Goal: Find specific page/section

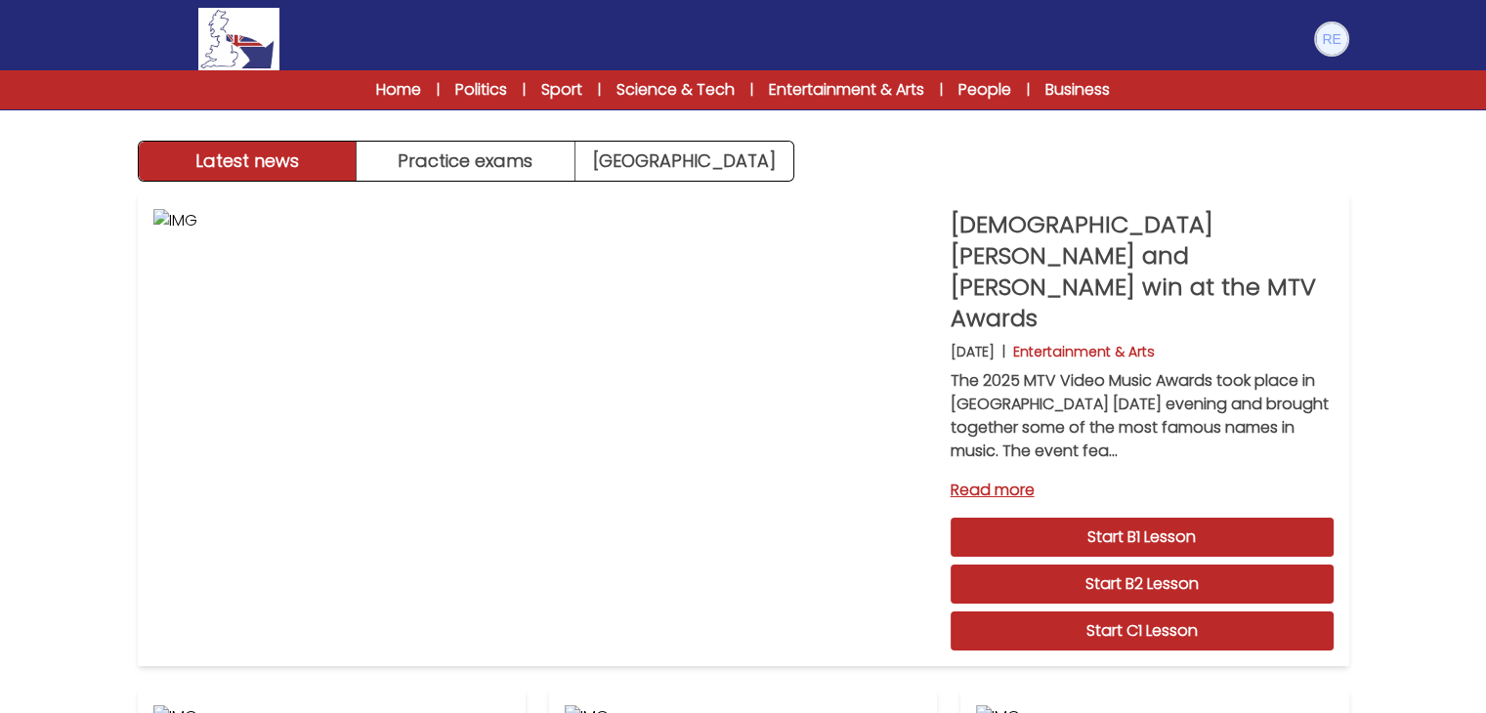
click at [1330, 35] on img at bounding box center [1331, 38] width 31 height 31
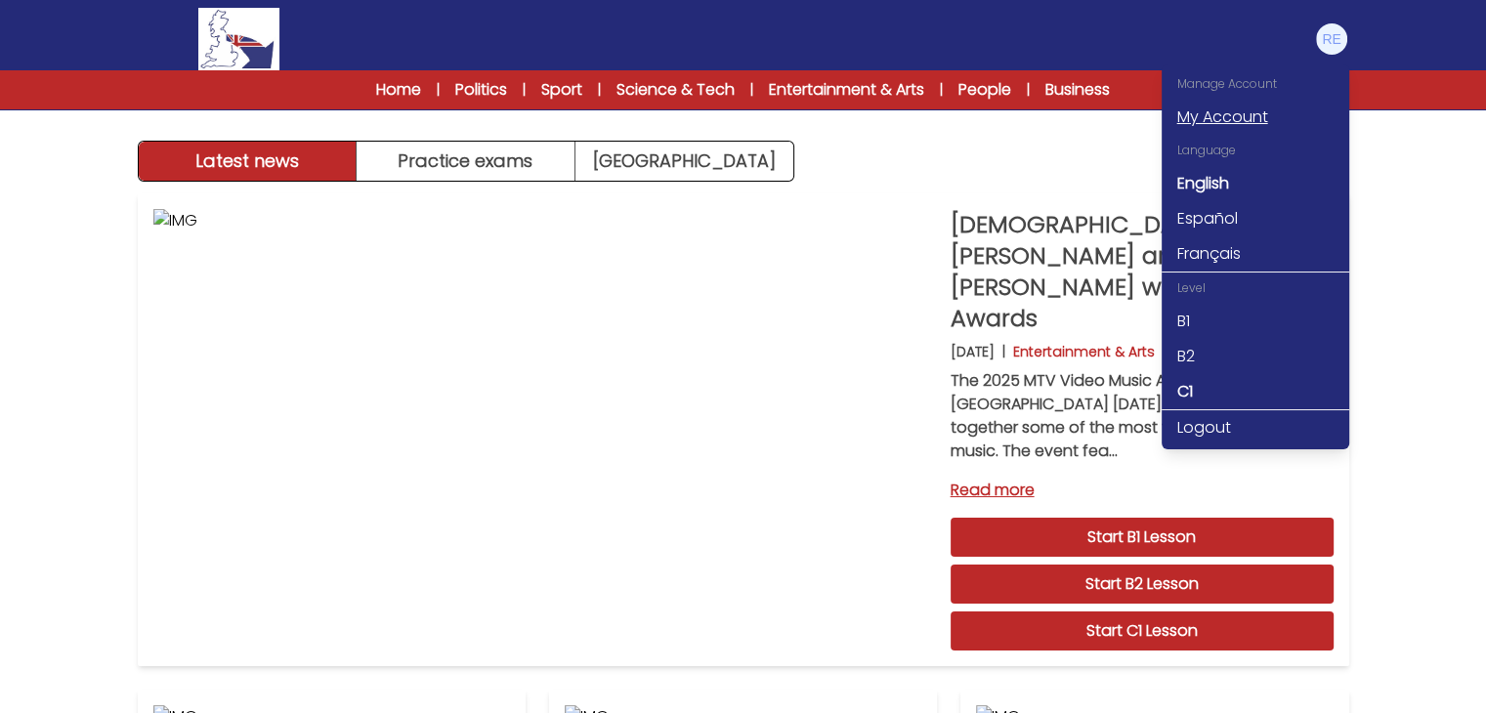
click at [1262, 113] on link "My Account" at bounding box center [1256, 117] width 188 height 35
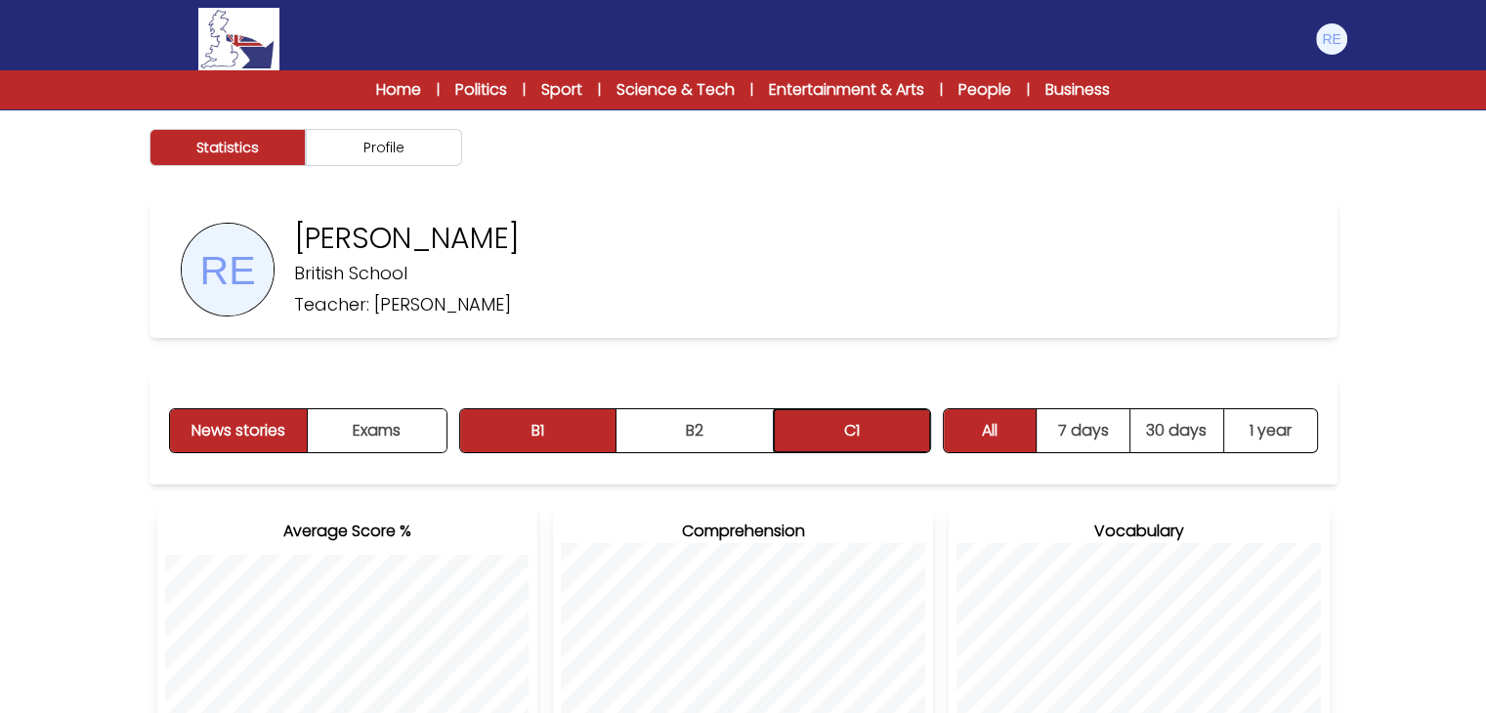
click at [809, 443] on button "C1" at bounding box center [852, 430] width 156 height 43
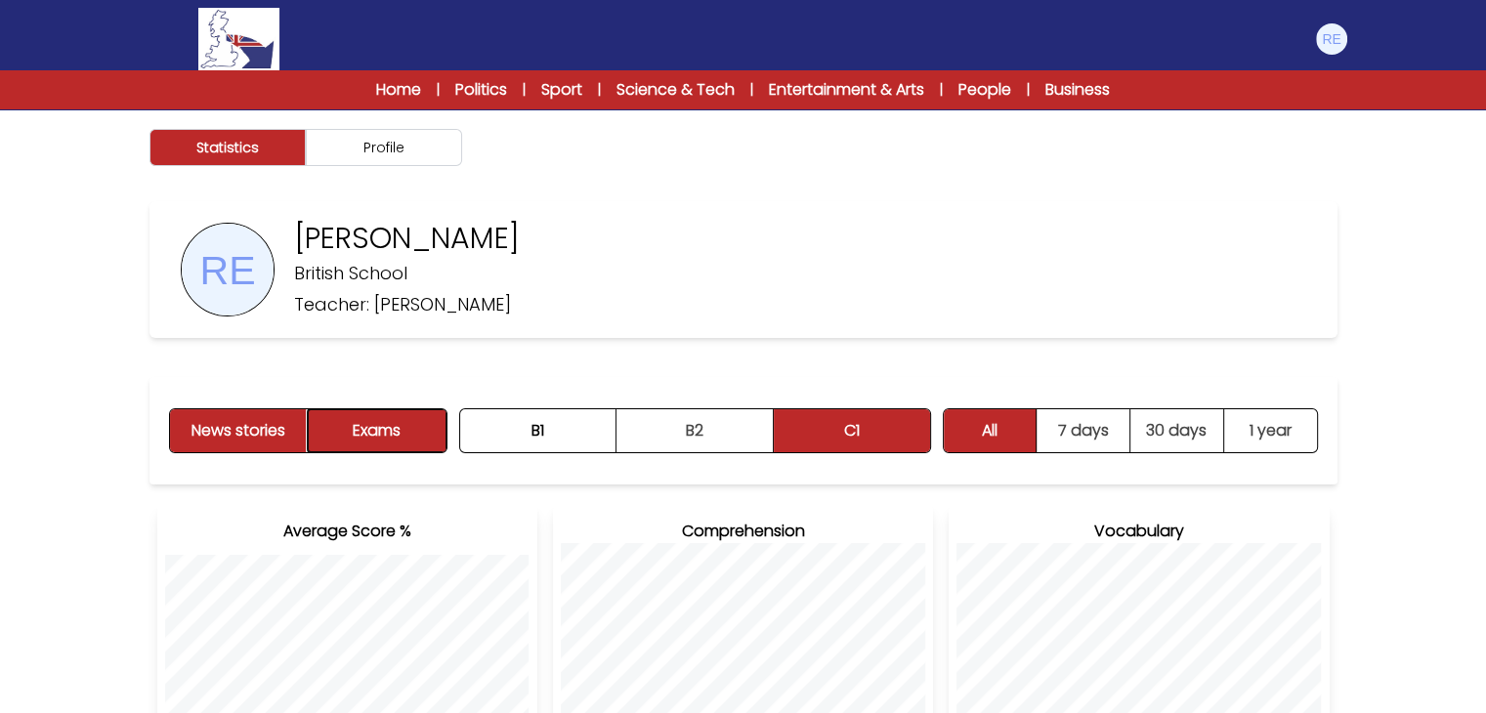
click at [403, 442] on button "Exams" at bounding box center [377, 430] width 138 height 43
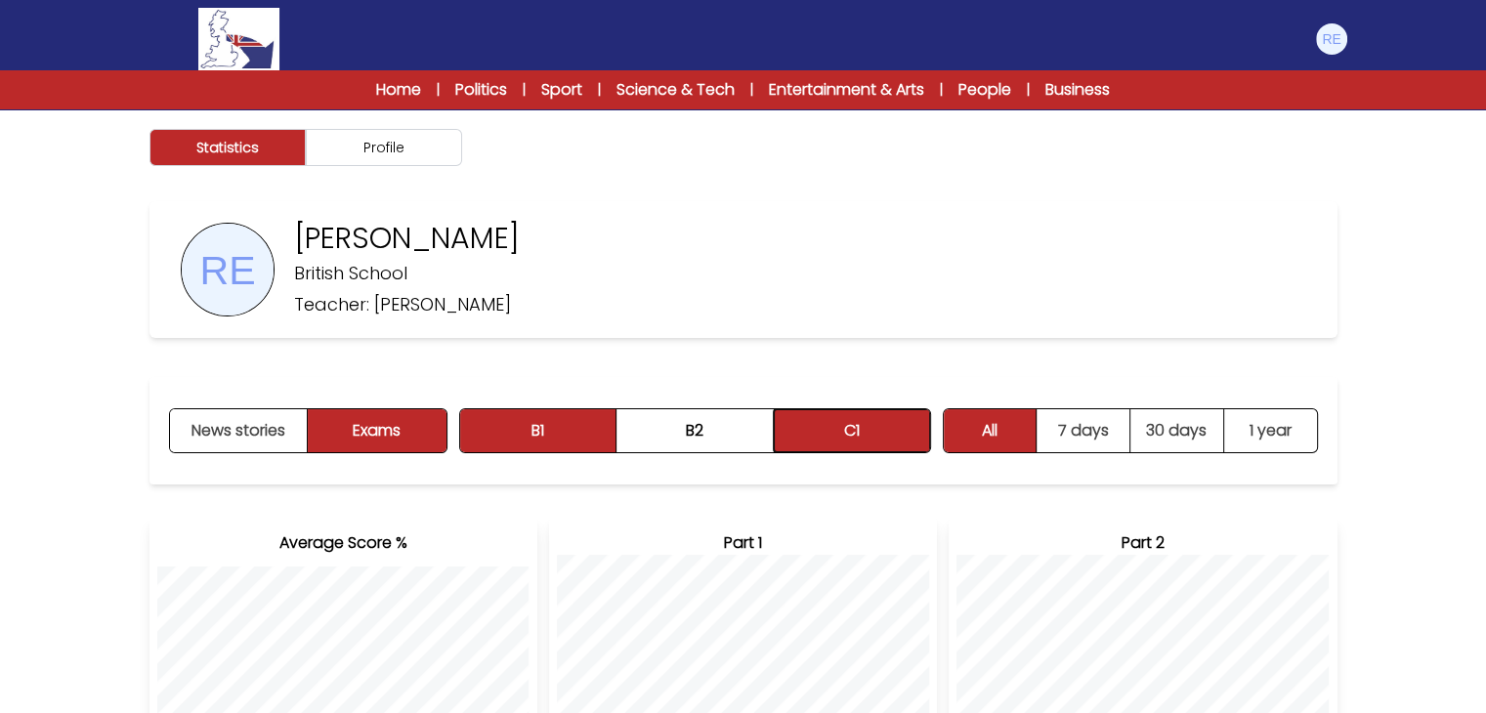
click at [848, 418] on button "C1" at bounding box center [852, 430] width 156 height 43
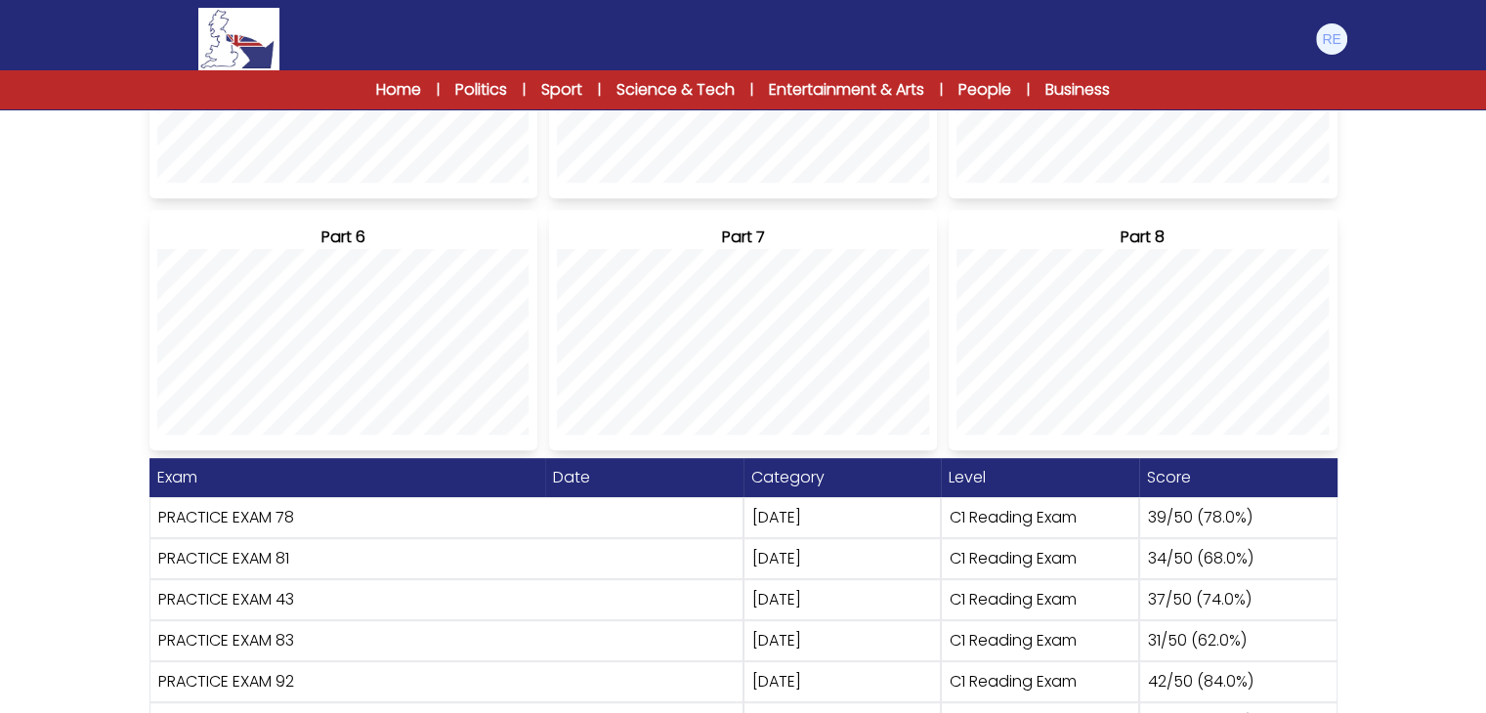
scroll to position [875, 0]
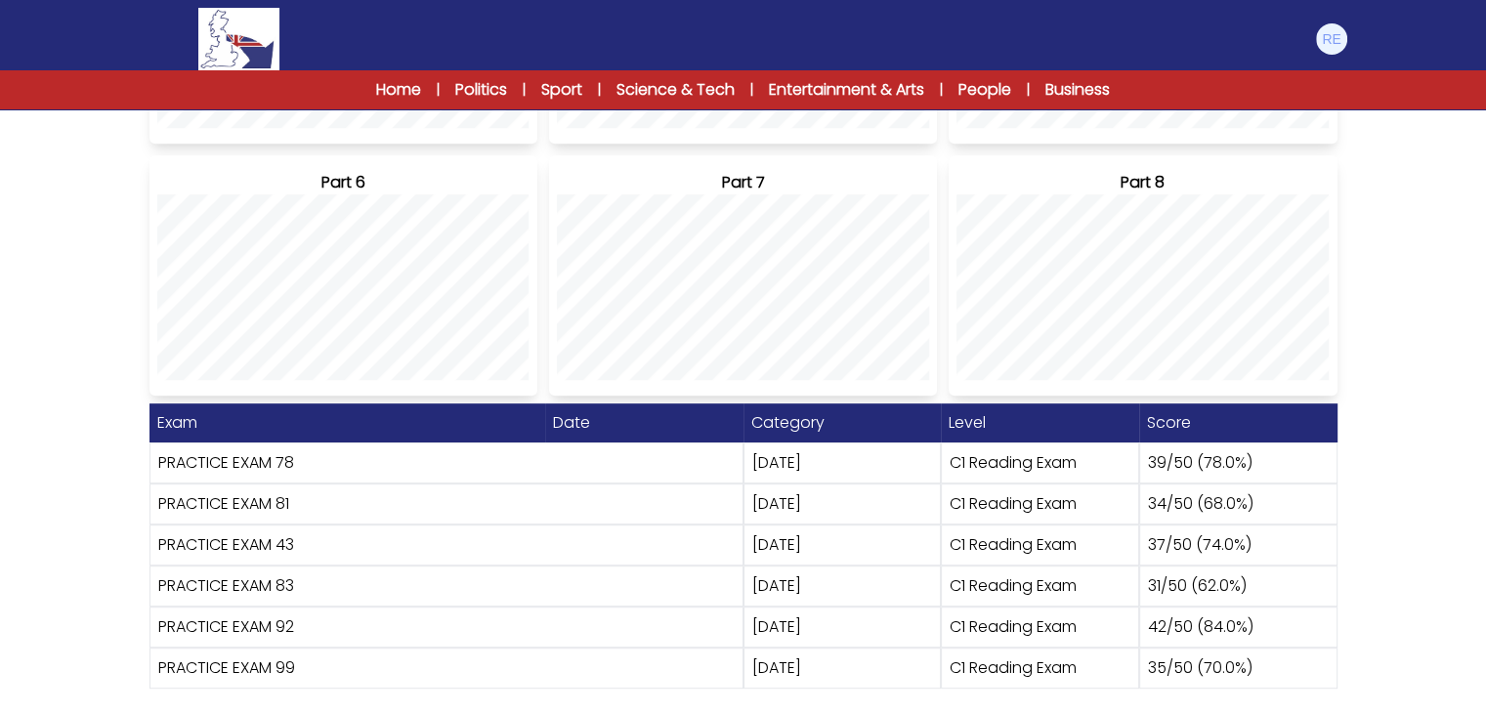
click at [848, 418] on div "Category" at bounding box center [842, 422] width 198 height 39
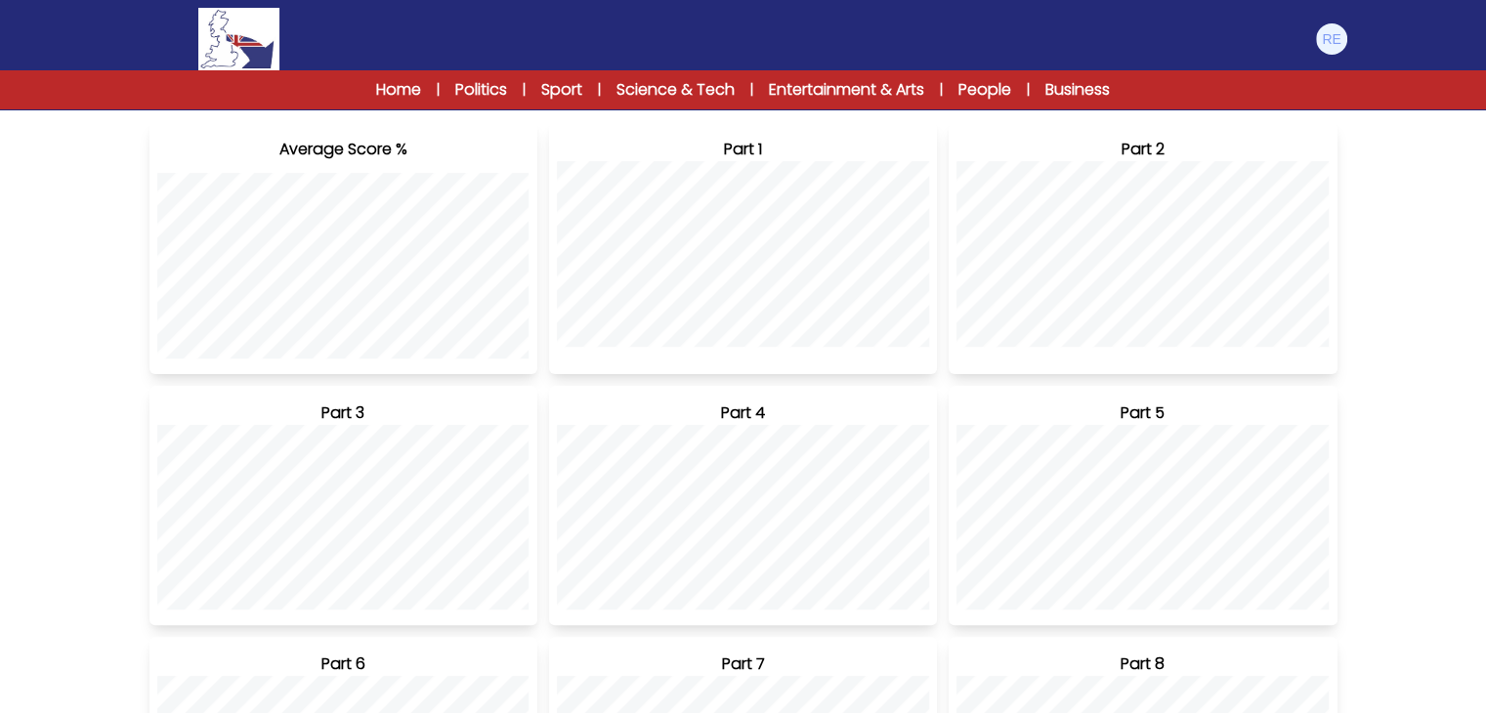
scroll to position [472, 0]
